Goal: Communication & Community: Answer question/provide support

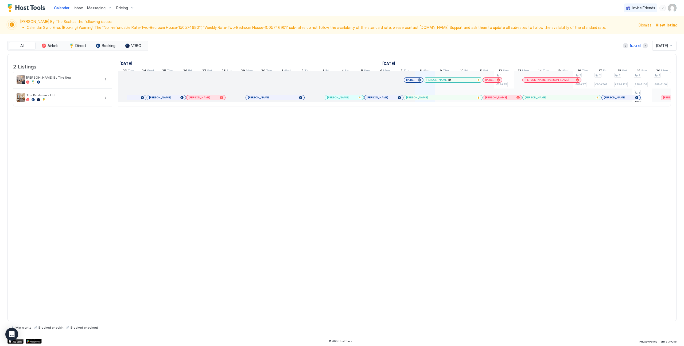
scroll to position [0, 297]
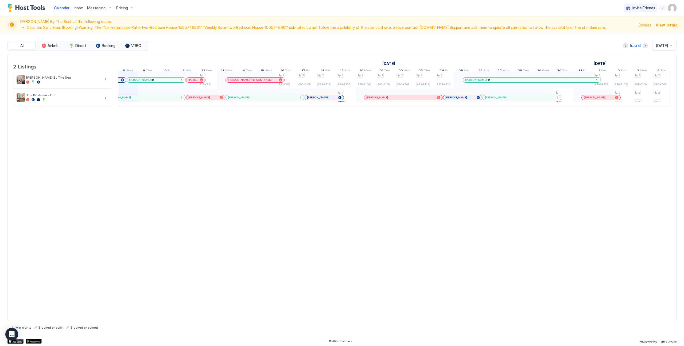
click at [81, 10] on span "Inbox" at bounding box center [78, 8] width 9 height 5
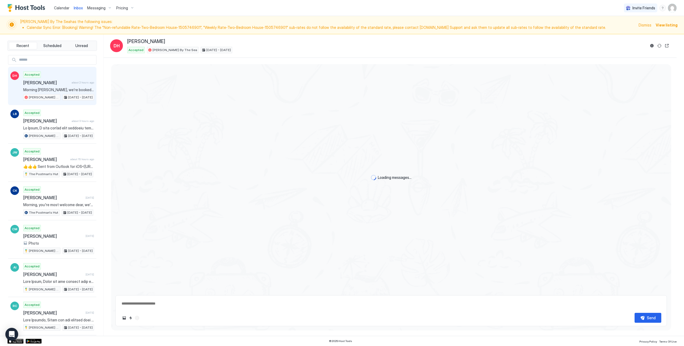
type textarea "*"
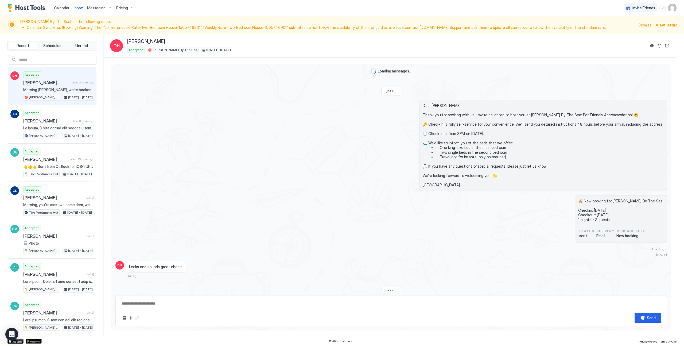
scroll to position [97, 0]
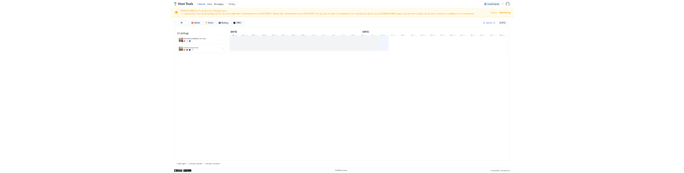
scroll to position [0, 297]
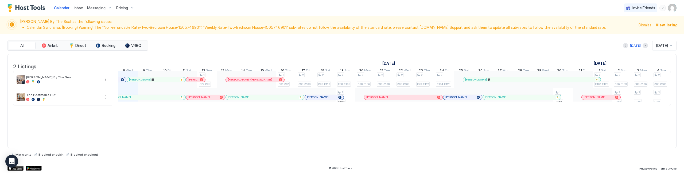
click at [76, 8] on span "Inbox" at bounding box center [78, 8] width 9 height 5
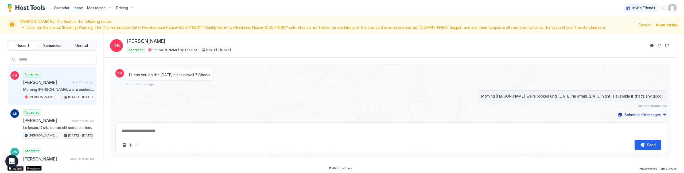
click at [89, 8] on span "Messaging" at bounding box center [96, 8] width 18 height 5
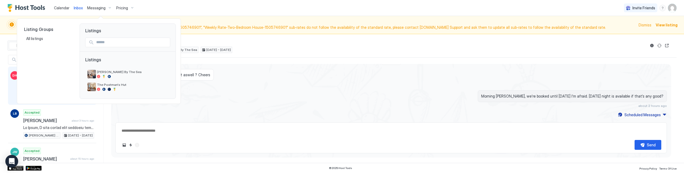
scroll to position [270, 0]
click at [101, 73] on span "[PERSON_NAME] By The Sea" at bounding box center [132, 72] width 71 height 4
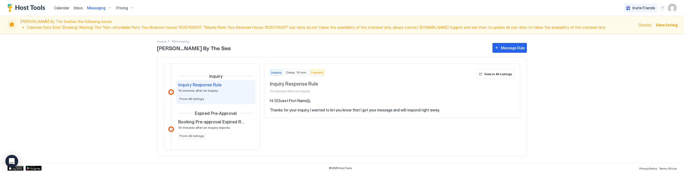
click at [78, 9] on span "Inbox" at bounding box center [78, 8] width 9 height 5
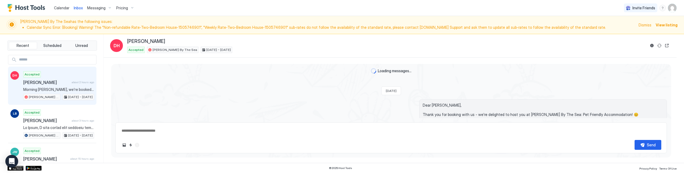
type textarea "*"
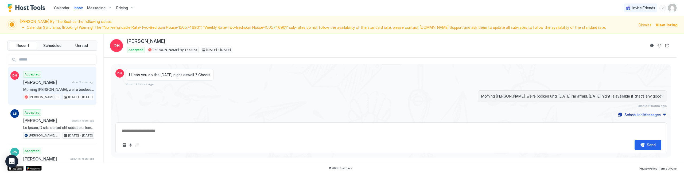
scroll to position [270, 0]
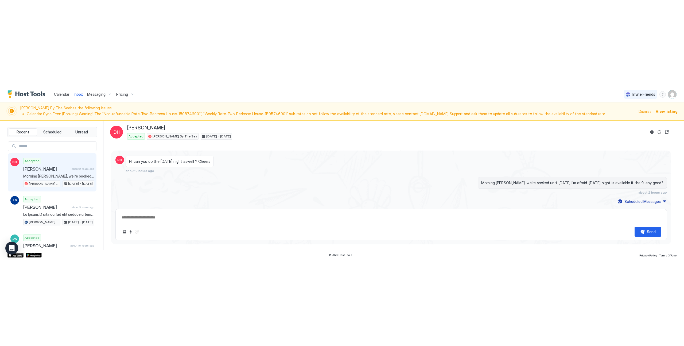
scroll to position [270, 0]
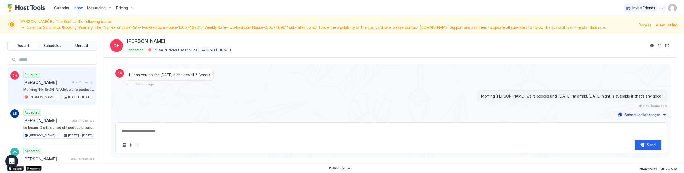
click at [662, 25] on span "View listing" at bounding box center [666, 25] width 22 height 6
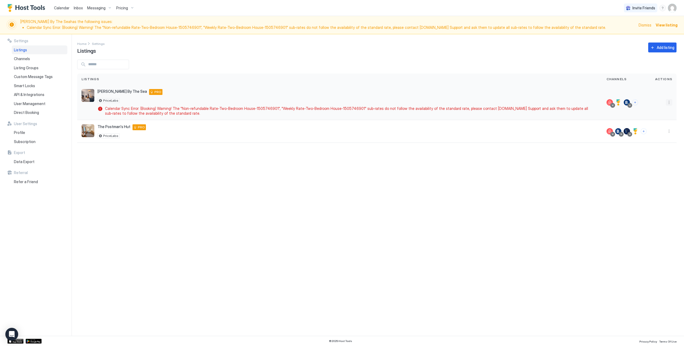
click at [668, 103] on button "More options" at bounding box center [668, 102] width 6 height 6
click at [545, 151] on div at bounding box center [342, 173] width 684 height 346
click at [77, 7] on span "Inbox" at bounding box center [78, 8] width 9 height 5
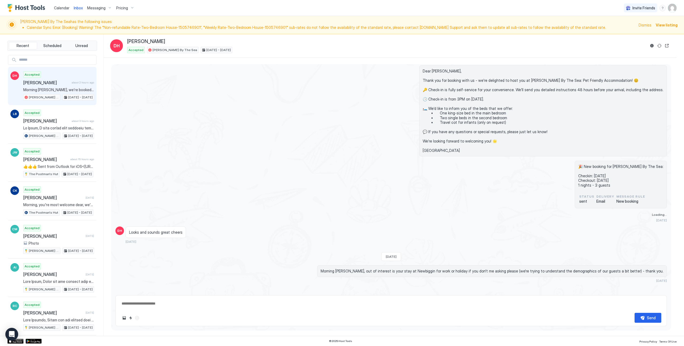
scroll to position [97, 0]
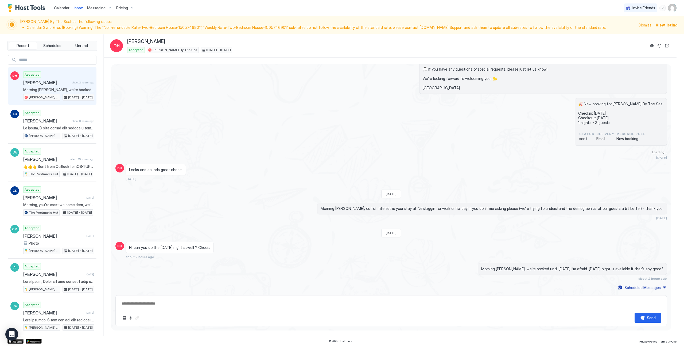
type textarea "*"
click at [61, 5] on link "Calendar" at bounding box center [61, 8] width 15 height 6
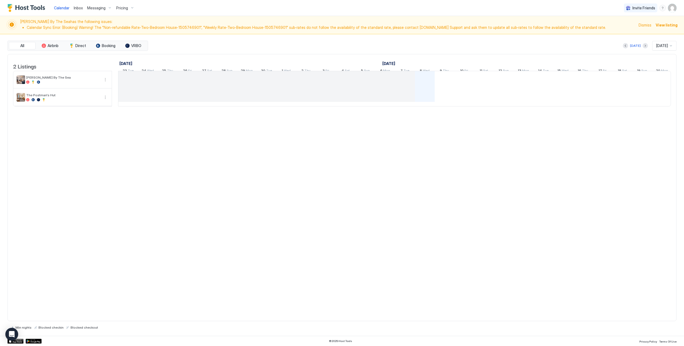
scroll to position [0, 297]
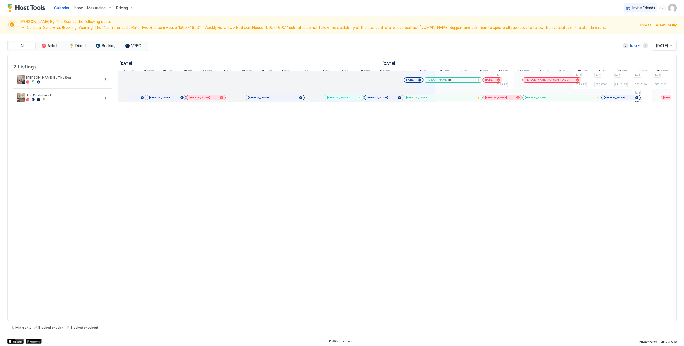
scroll to position [0, 297]
